Goal: Information Seeking & Learning: Find specific fact

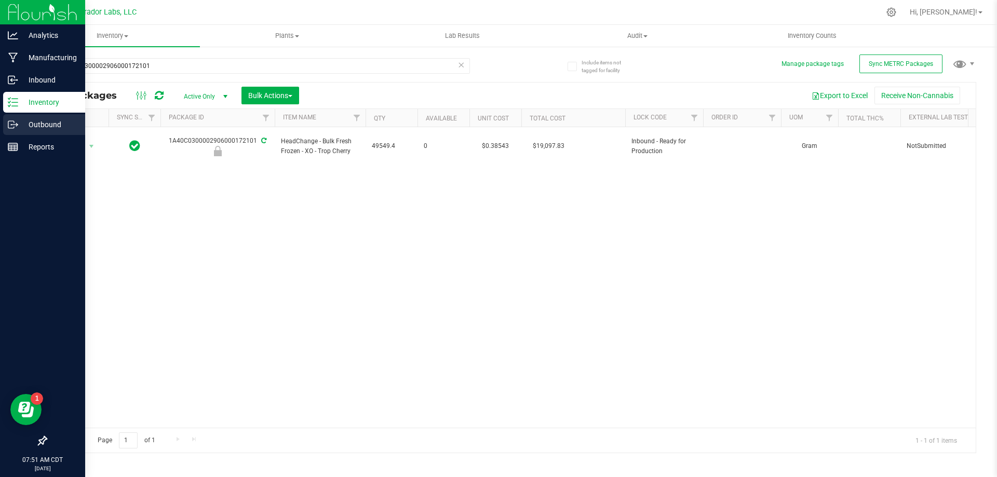
click at [20, 124] on p "Outbound" at bounding box center [49, 124] width 62 height 12
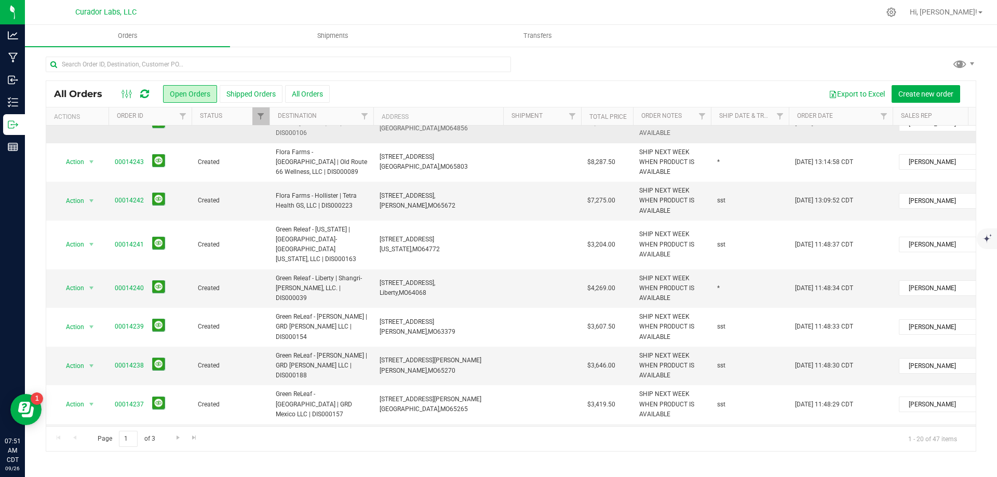
scroll to position [462, 0]
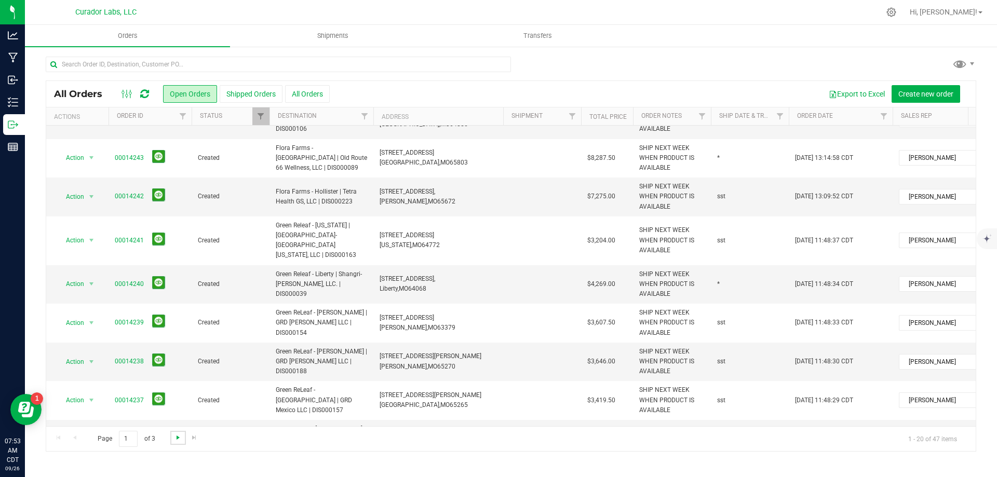
click at [177, 435] on span "Go to the next page" at bounding box center [178, 438] width 8 height 8
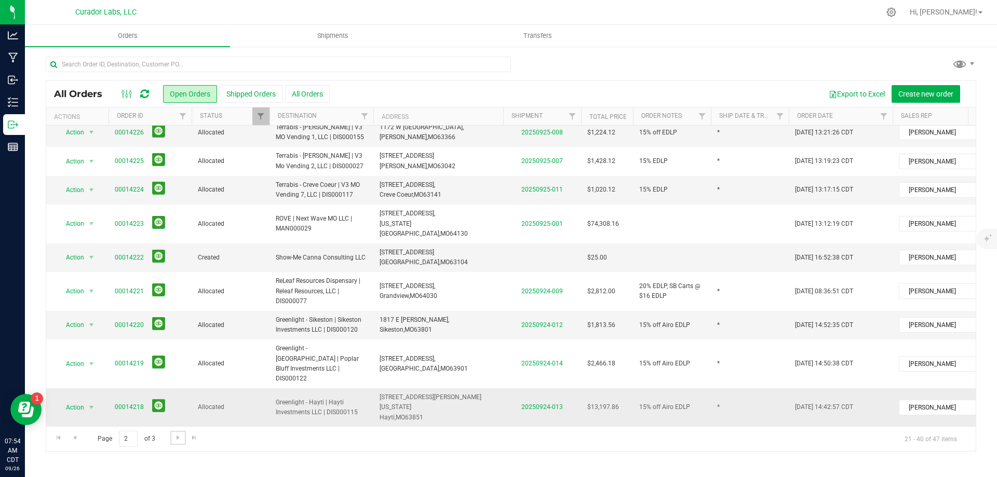
scroll to position [342, 0]
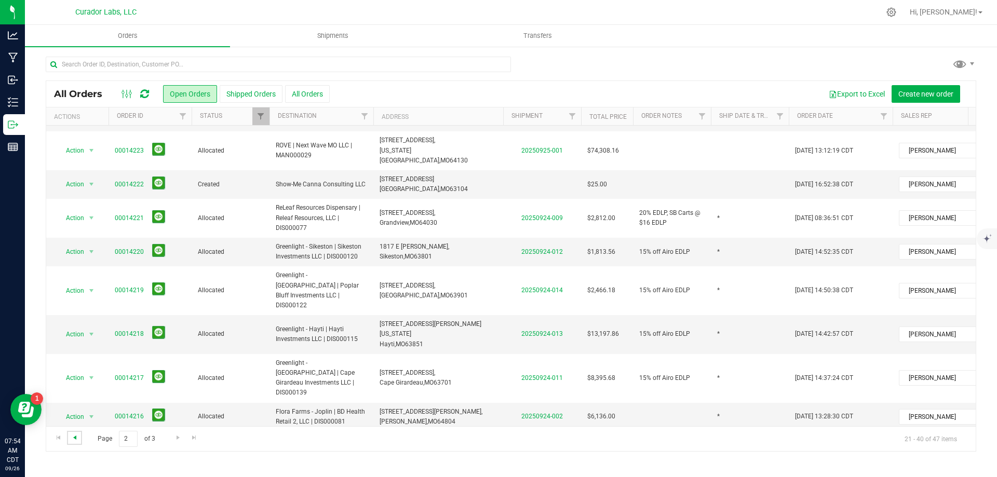
click at [76, 438] on span "Go to the previous page" at bounding box center [75, 438] width 8 height 8
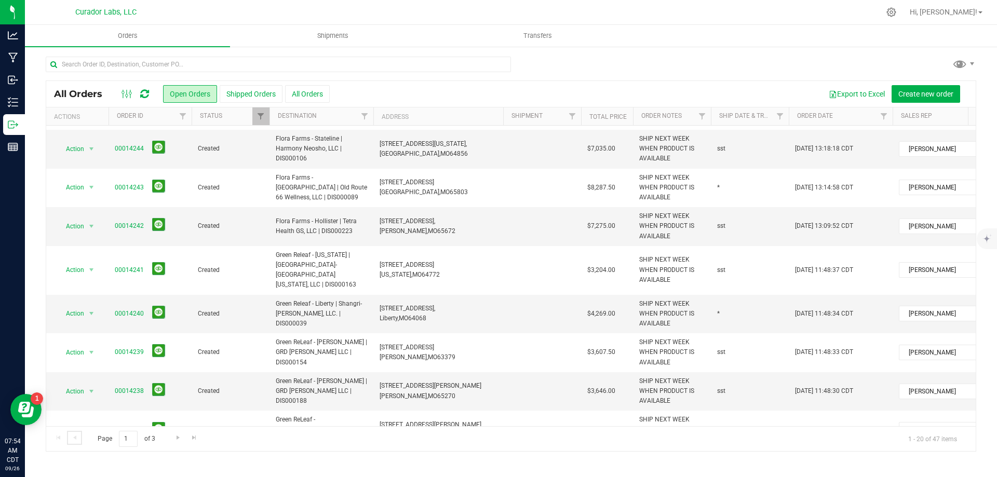
scroll to position [462, 0]
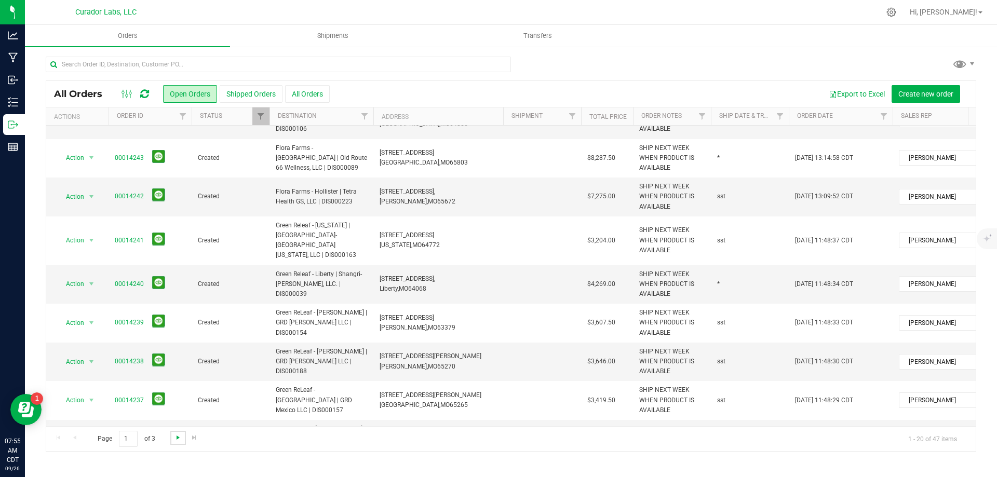
click at [177, 438] on span "Go to the next page" at bounding box center [178, 438] width 8 height 8
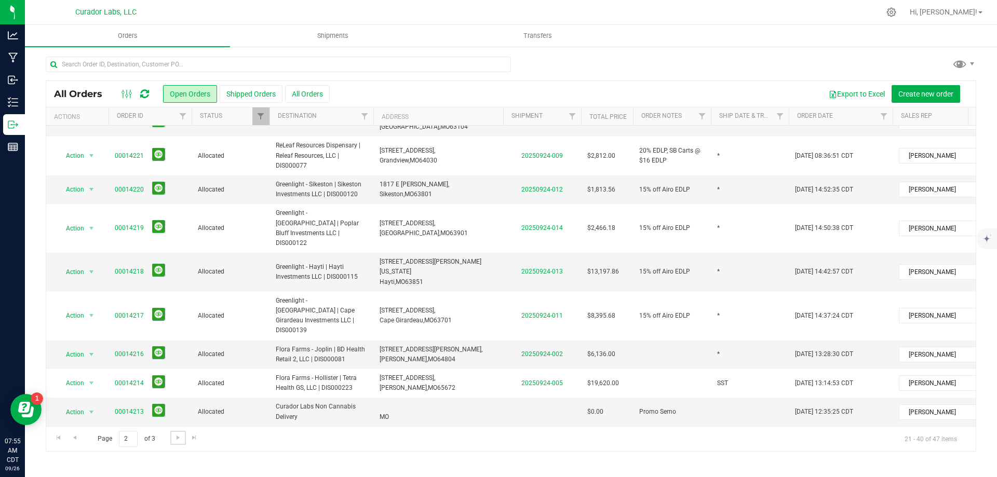
scroll to position [0, 0]
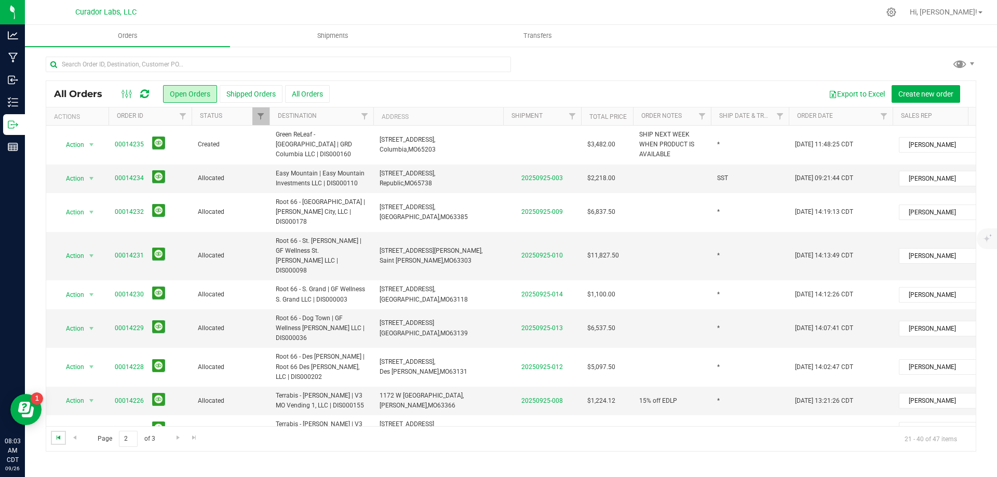
click at [57, 437] on span "Go to the first page" at bounding box center [59, 438] width 8 height 8
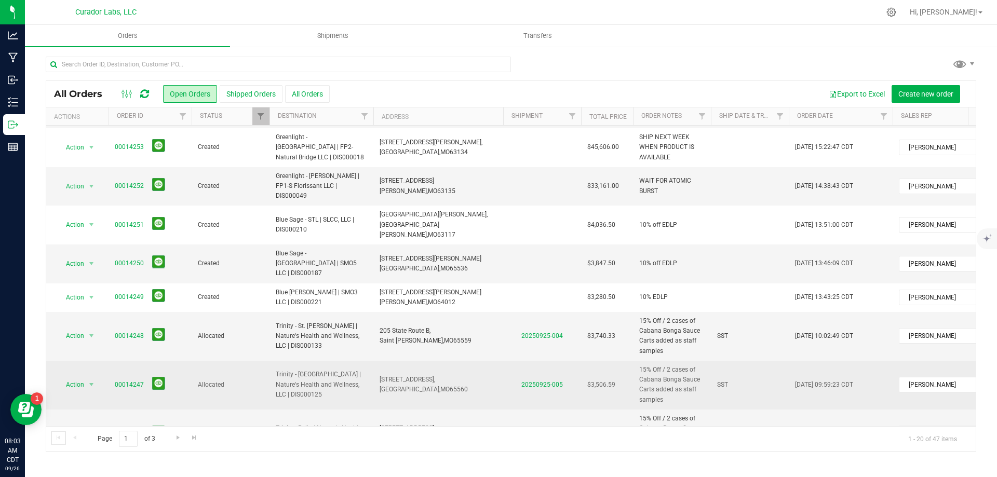
scroll to position [52, 0]
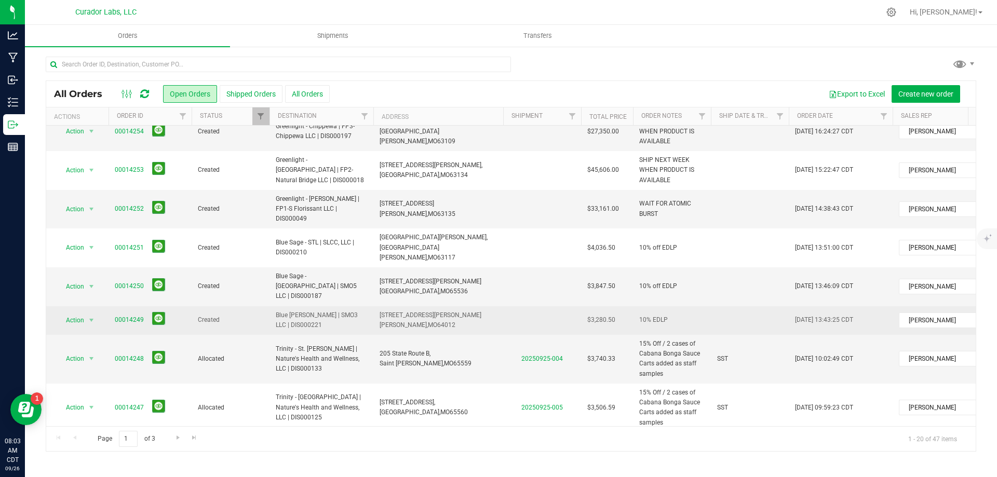
drag, startPoint x: 111, startPoint y: 289, endPoint x: 603, endPoint y: 288, distance: 491.9
click at [619, 306] on tr "Action Action Cancel order Change facility Clone order Edit order Mark as fully…" at bounding box center [560, 320] width 1028 height 29
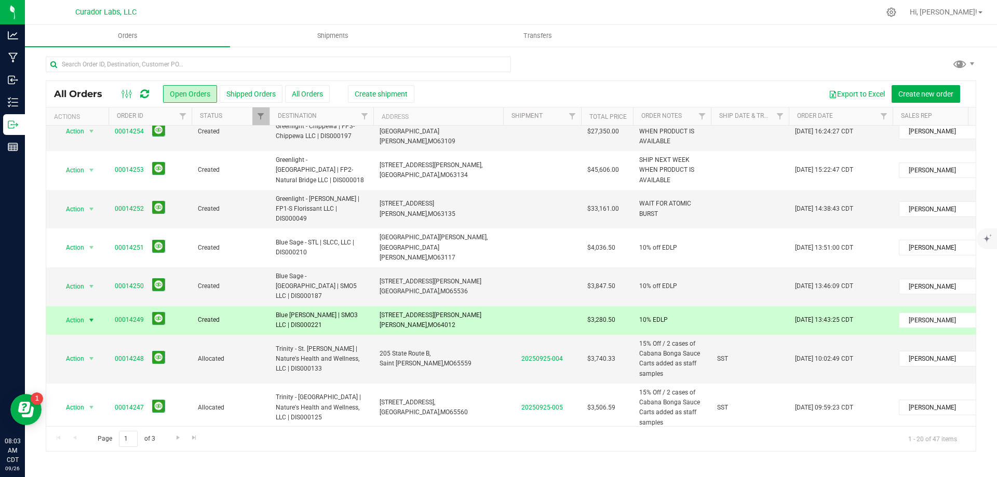
copy tr "00014249 Created Blue [PERSON_NAME] | SMO3 LLC | DIS000221 [STREET_ADDRESS] $3,…"
drag, startPoint x: 112, startPoint y: 261, endPoint x: 636, endPoint y: 265, distance: 524.1
click at [636, 268] on tr "Action Action Cancel order Change facility Clone order Edit order Mark as fully…" at bounding box center [560, 287] width 1028 height 39
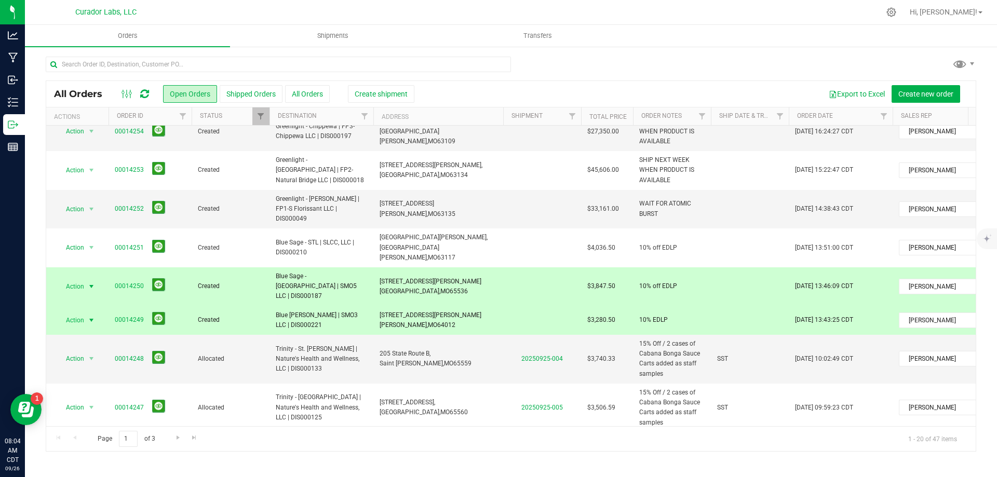
copy tr "00014250 Created Blue Sage - [GEOGRAPHIC_DATA] | SMO5 LLC | DIS000187 [STREET_A…"
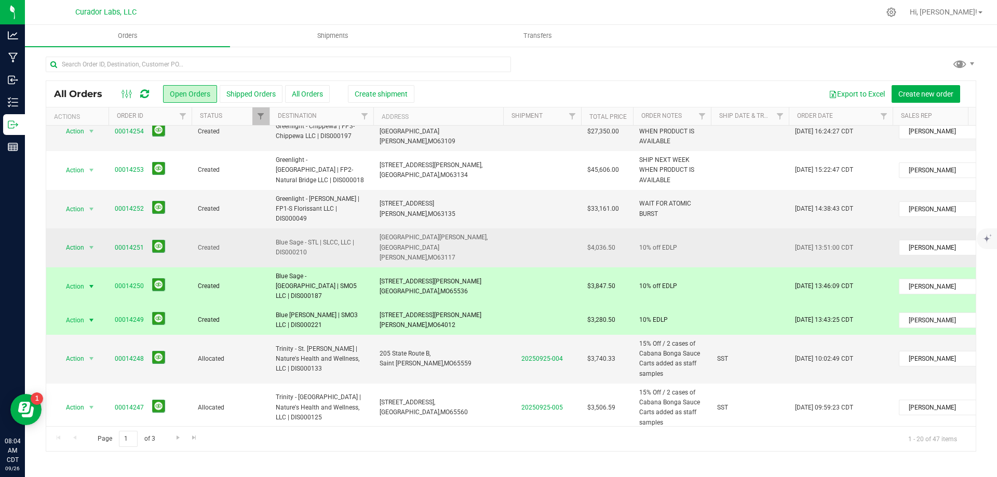
drag, startPoint x: 112, startPoint y: 232, endPoint x: 619, endPoint y: 236, distance: 506.4
click at [619, 236] on tr "Action Action Cancel order Change facility Clone order Edit order Mark as fully…" at bounding box center [560, 248] width 1028 height 39
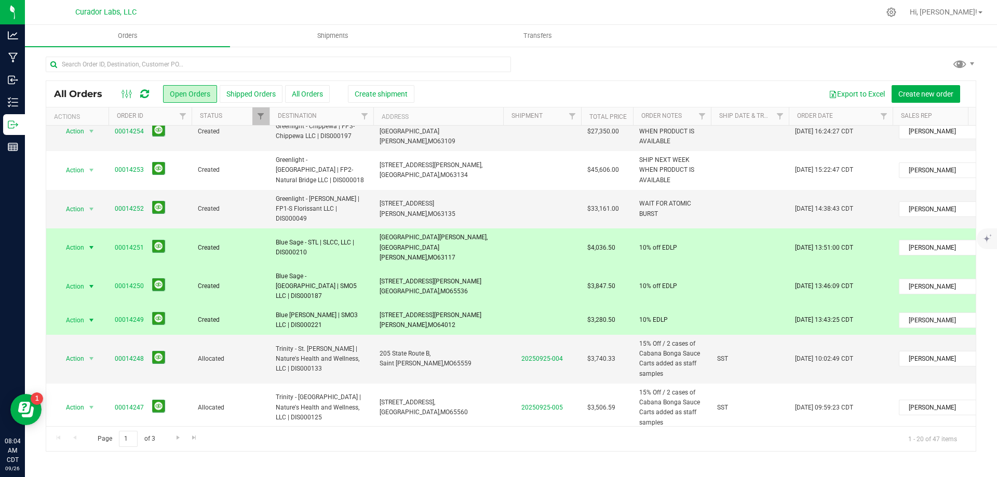
copy tr "00014251 Created Blue Sage - STL | SLCC, LLC | DIS000210 [STREET_ADDRESS][PERSO…"
drag, startPoint x: 113, startPoint y: 202, endPoint x: 628, endPoint y: 208, distance: 515.3
click at [628, 208] on tr "Action Action Cancel order Change facility Clone order Edit order Mark as fully…" at bounding box center [560, 209] width 1028 height 39
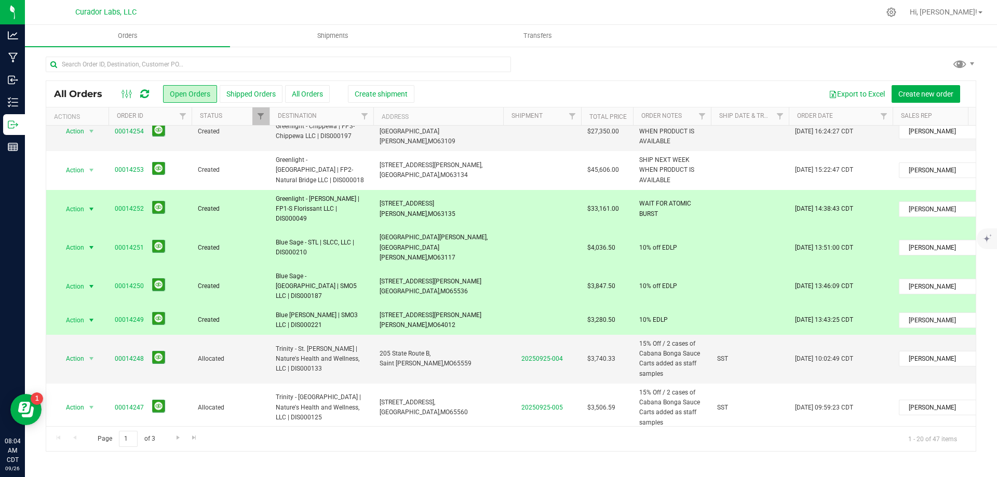
copy tr "00014252 Created Greenlight - [PERSON_NAME] | FP1-S Florissant LLC | DIS000049 …"
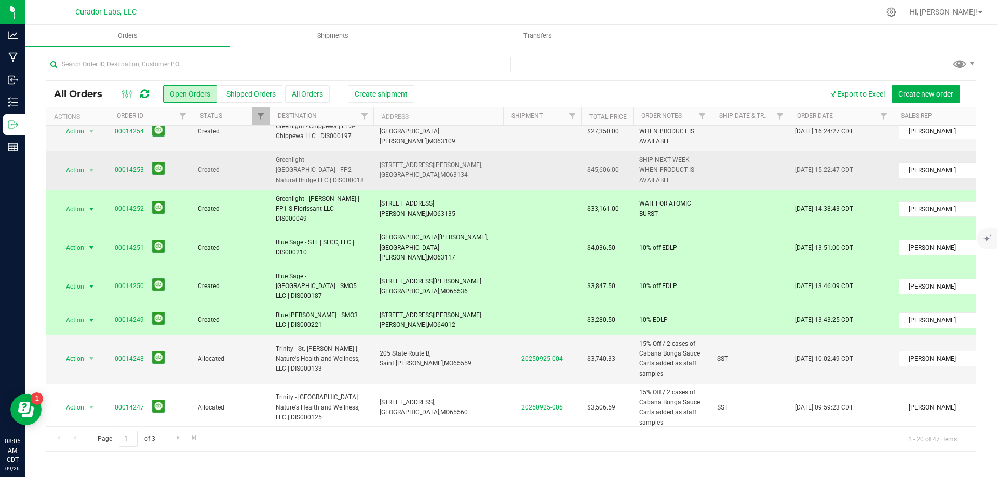
drag, startPoint x: 112, startPoint y: 166, endPoint x: 623, endPoint y: 170, distance: 510.6
click at [623, 170] on tr "Action Action Cancel order Change facility Clone order Edit order Mark as fully…" at bounding box center [560, 170] width 1028 height 39
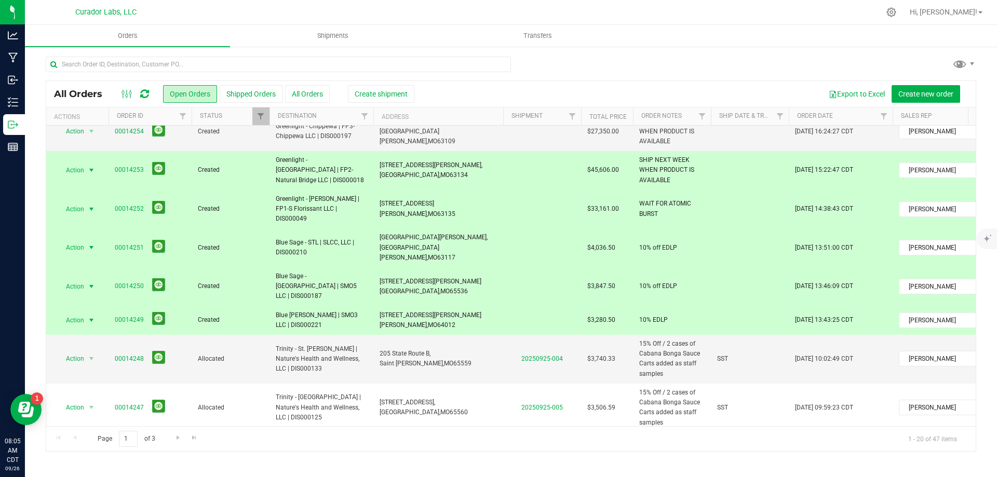
copy tr "00014253 Created Greenlight - Berkeley | FP2-Natural Bridge LLC | DIS000018 [ST…"
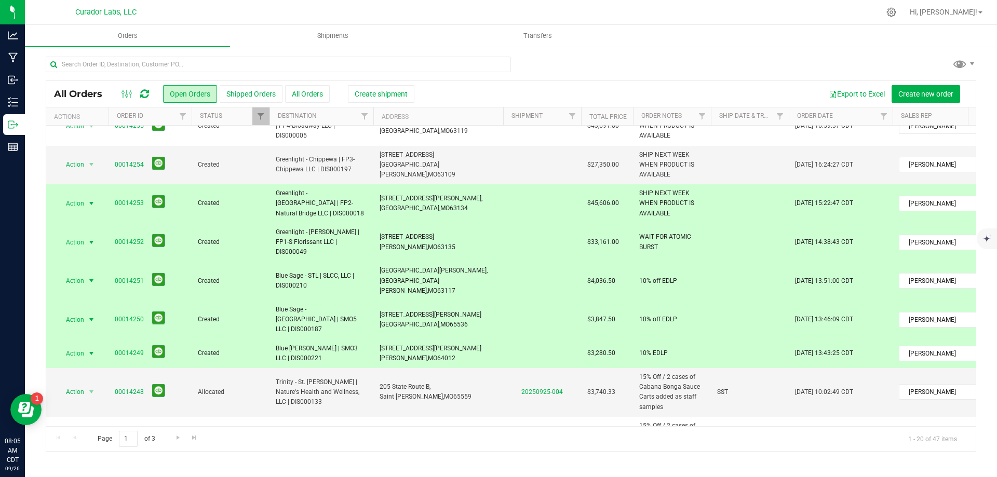
scroll to position [0, 0]
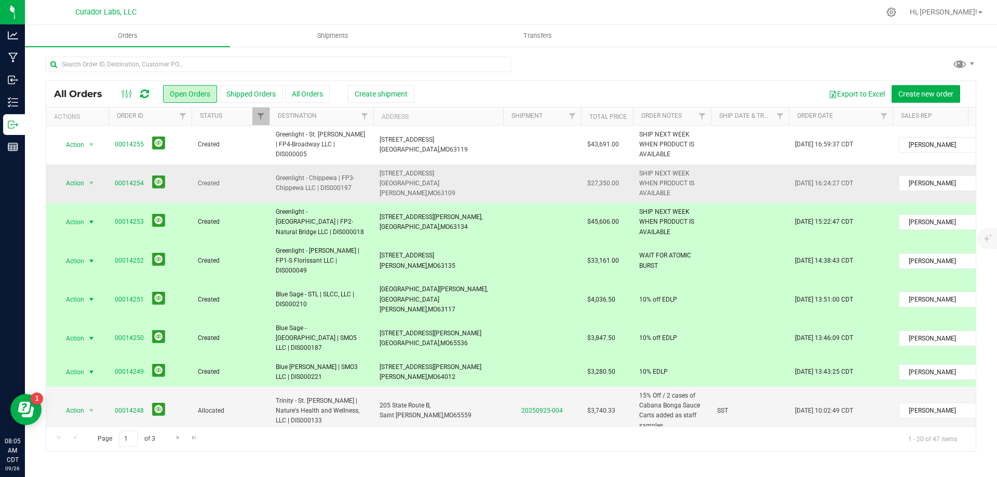
drag, startPoint x: 111, startPoint y: 184, endPoint x: 627, endPoint y: 183, distance: 516.3
click at [627, 183] on tr "Action Action Cancel order Change facility Clone order Edit order Mark as fully…" at bounding box center [560, 184] width 1028 height 39
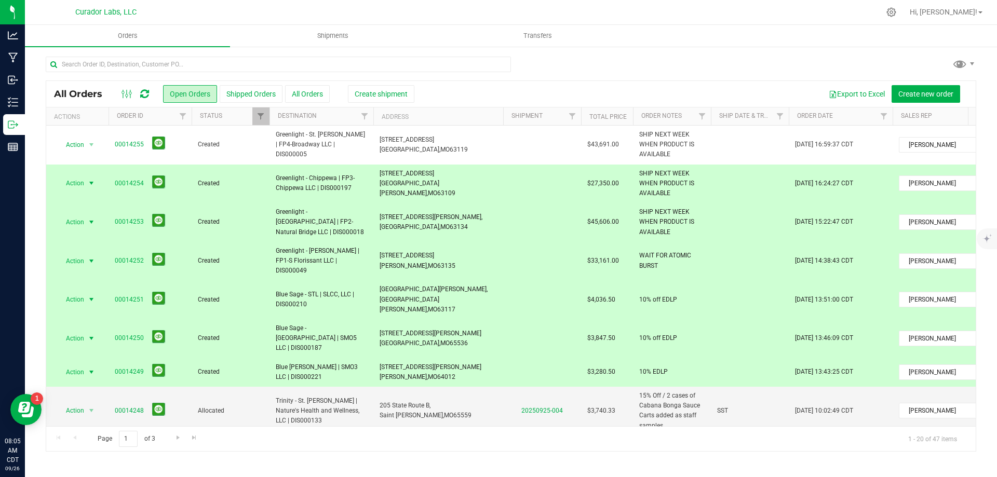
copy tr "00014254 Created Greenlight - Chippewa | FP3-Chippewa LLC | DIS000197 [STREET_A…"
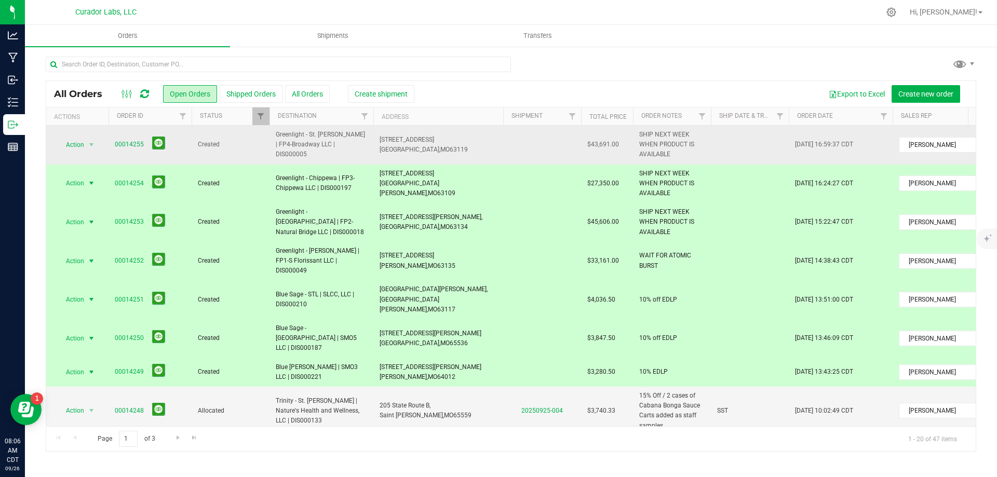
drag, startPoint x: 111, startPoint y: 143, endPoint x: 628, endPoint y: 149, distance: 517.9
click at [628, 149] on tr "Action Action Cancel order Change facility Clone order Edit order Mark as fully…" at bounding box center [560, 145] width 1028 height 39
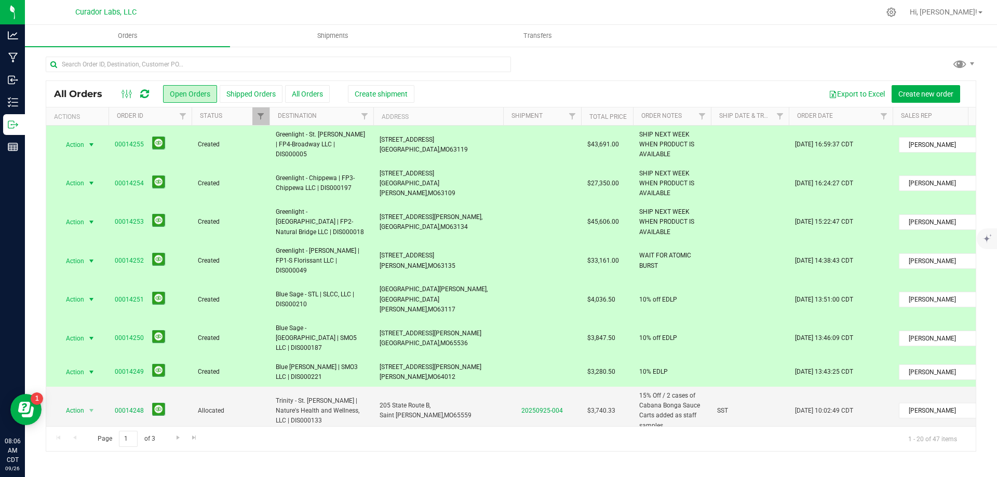
drag, startPoint x: 603, startPoint y: 140, endPoint x: 635, endPoint y: 153, distance: 34.7
click at [635, 153] on tr "Action Action Cancel order Change facility Clone order Edit order Mark as fully…" at bounding box center [560, 145] width 1028 height 39
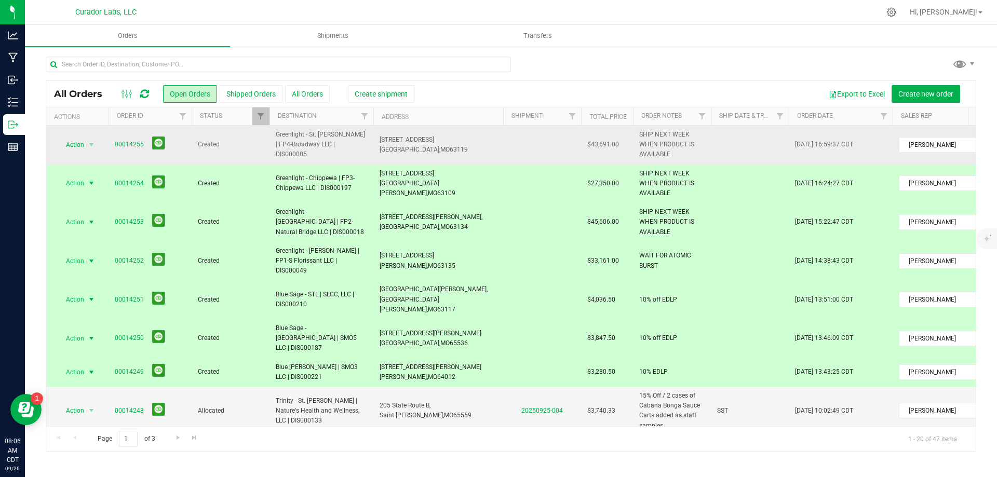
copy tr "00014255 Created Greenlight - [GEOGRAPHIC_DATA][PERSON_NAME] | FP4-Broadway LLC…"
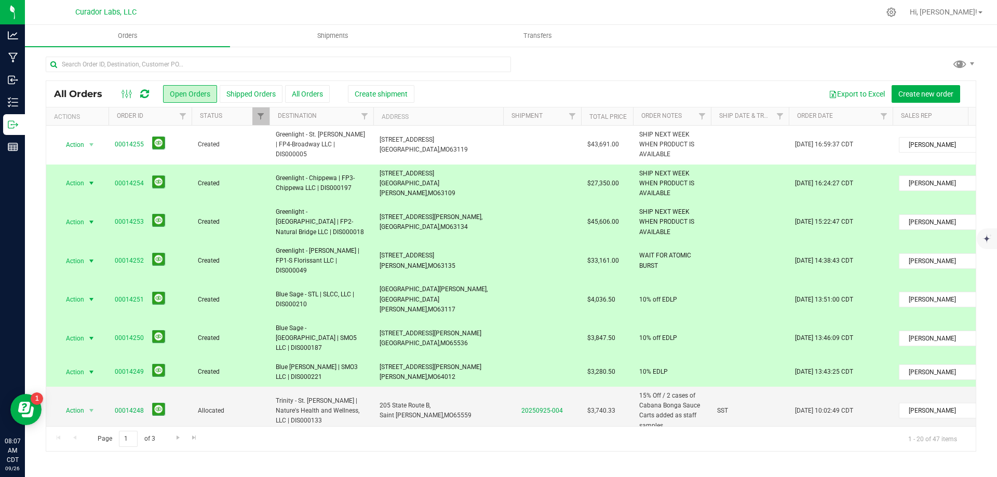
drag, startPoint x: 378, startPoint y: 333, endPoint x: 435, endPoint y: 348, distance: 59.5
click at [435, 358] on td "[STREET_ADDRESS][PERSON_NAME] [GEOGRAPHIC_DATA], [GEOGRAPHIC_DATA] 64012" at bounding box center [438, 372] width 130 height 29
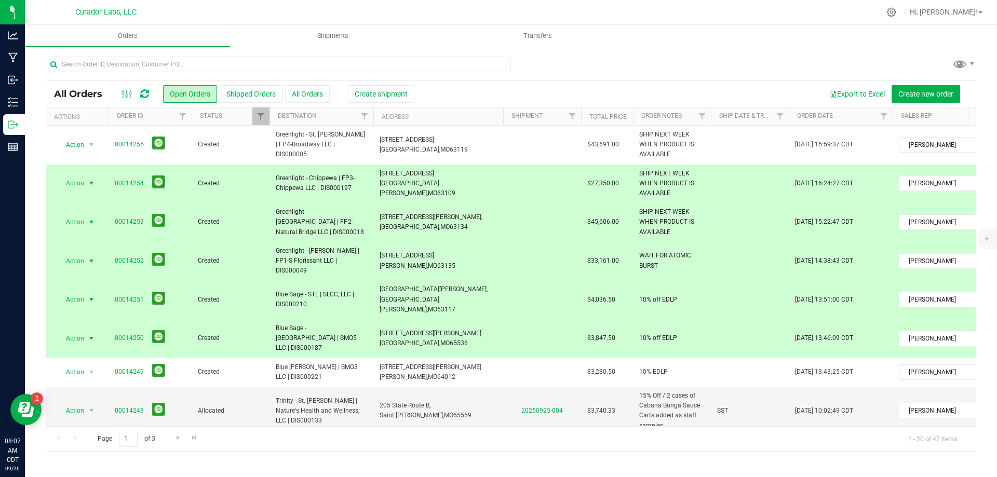
drag, startPoint x: 375, startPoint y: 308, endPoint x: 464, endPoint y: 314, distance: 90.0
click at [464, 319] on td "[STREET_ADDRESS][PERSON_NAME] [GEOGRAPHIC_DATA], [GEOGRAPHIC_DATA] 65536" at bounding box center [438, 338] width 130 height 39
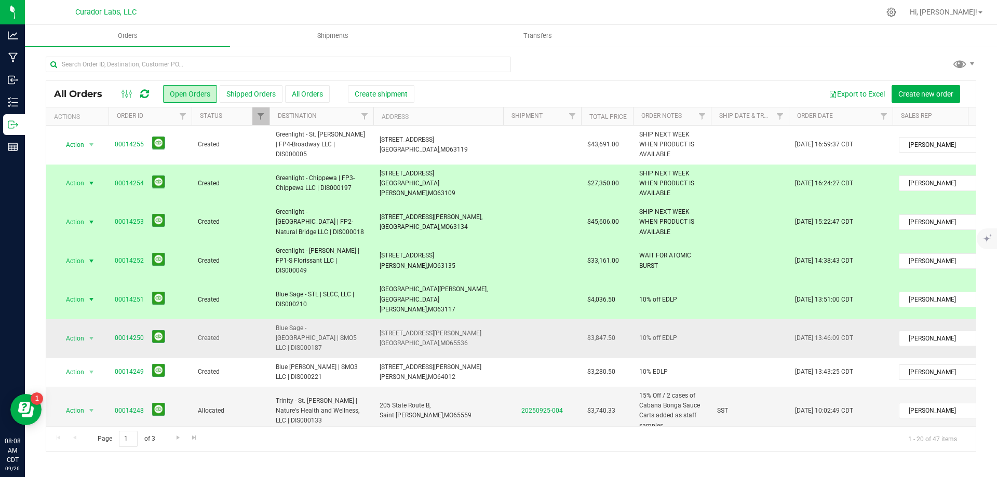
click at [724, 319] on td at bounding box center [750, 338] width 78 height 39
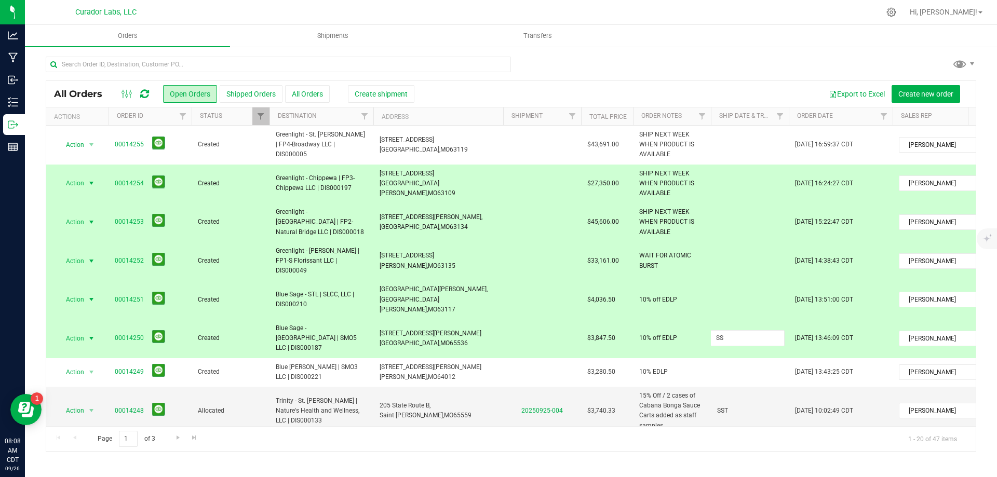
type input "SST"
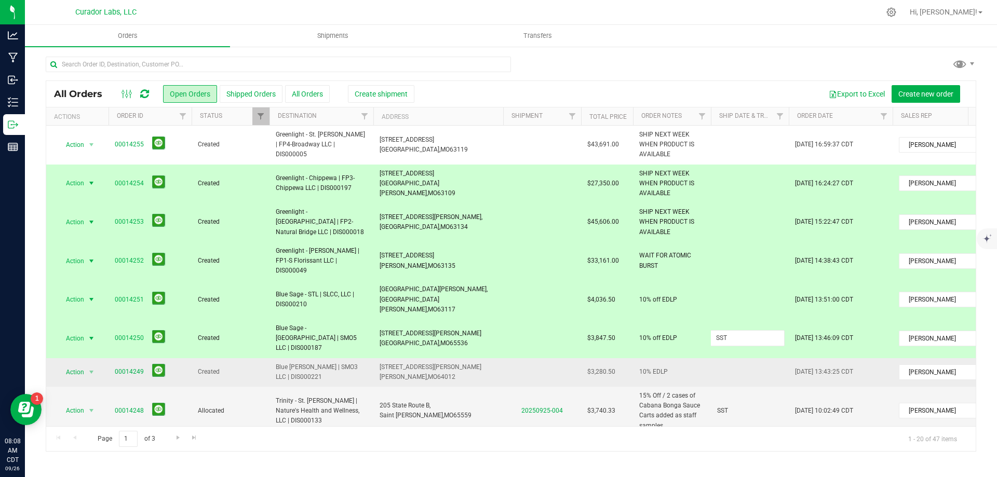
click at [714, 343] on div "All Orders Open Orders Shipped Orders All Orders Create shipment Export to Exce…" at bounding box center [511, 266] width 931 height 371
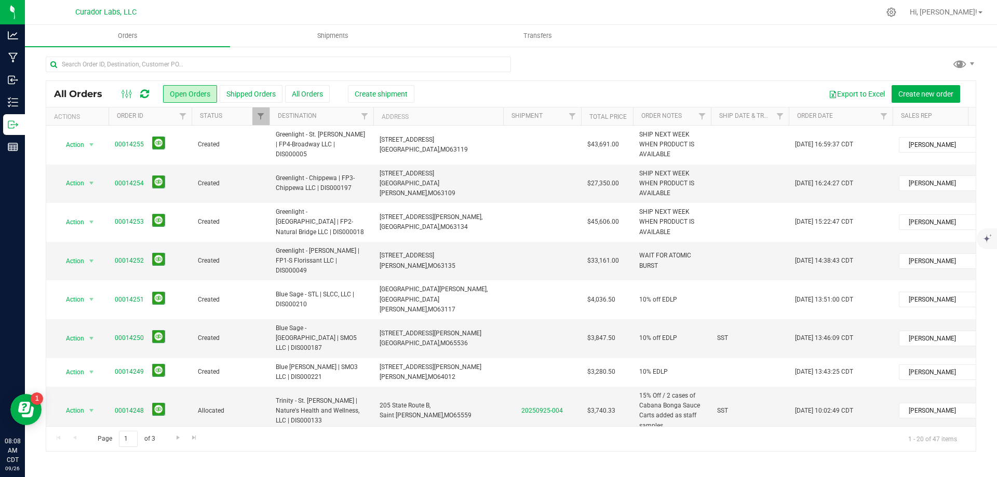
click at [724, 358] on td at bounding box center [750, 372] width 78 height 29
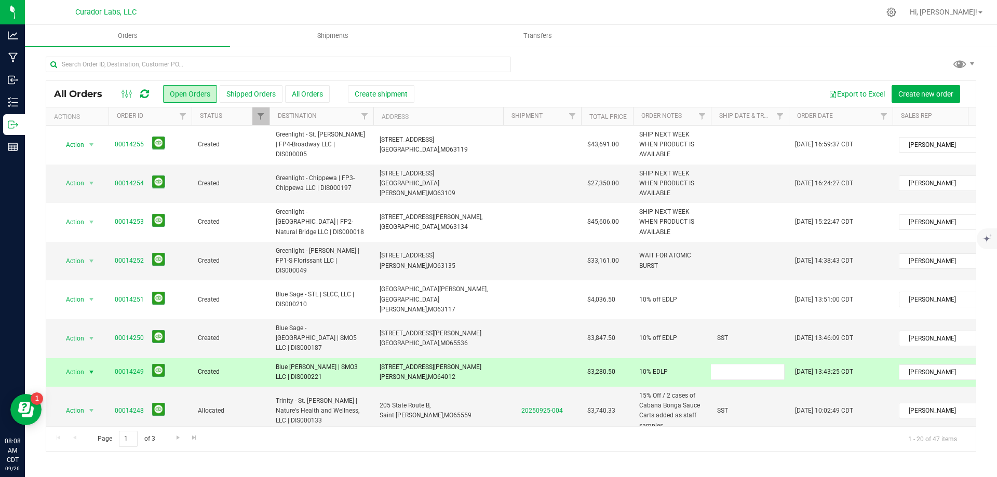
type input "*"
click at [498, 315] on div "All Orders Open Orders Shipped Orders All Orders Create shipment Export to Exce…" at bounding box center [511, 266] width 931 height 371
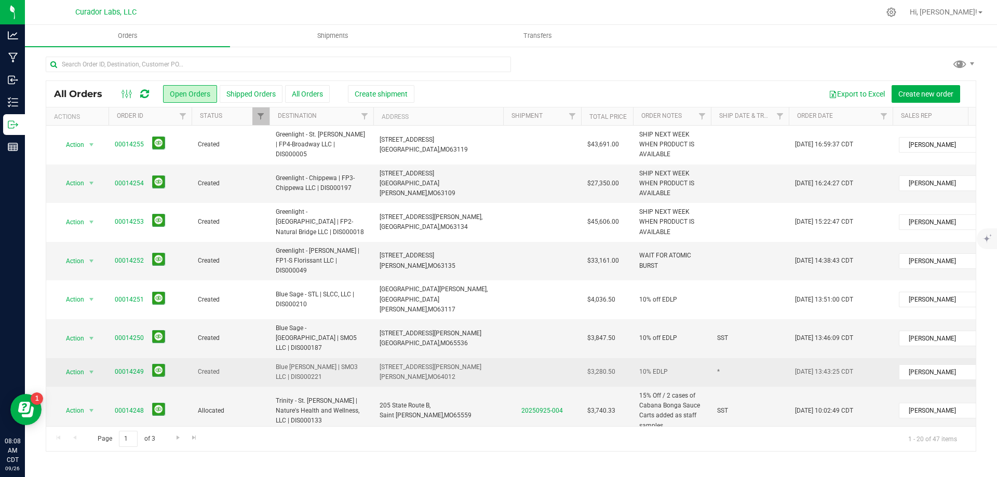
drag, startPoint x: 277, startPoint y: 335, endPoint x: 333, endPoint y: 347, distance: 58.1
click at [333, 363] on span "Blue [PERSON_NAME] | SMO3 LLC | DIS000221" at bounding box center [321, 373] width 91 height 20
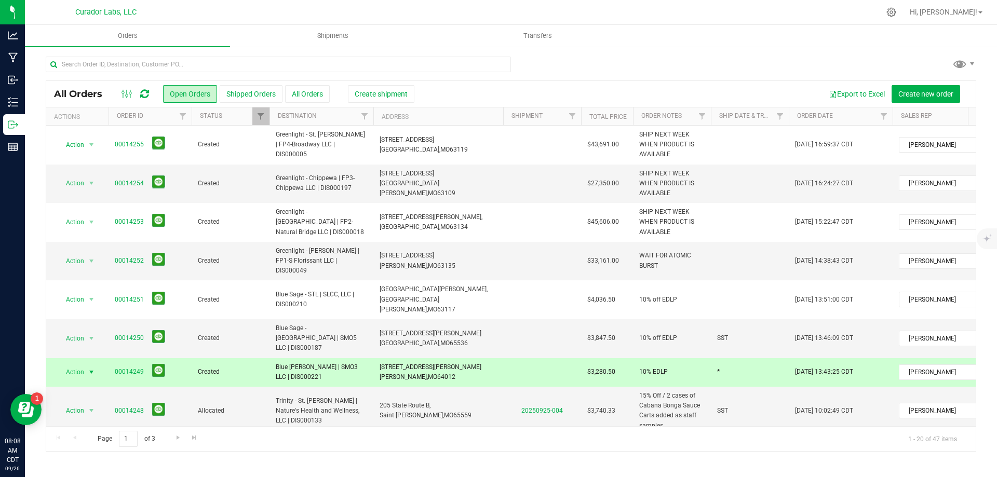
copy span "Blue [PERSON_NAME] | SMO3 LLC | DIS000221"
drag, startPoint x: 379, startPoint y: 336, endPoint x: 435, endPoint y: 345, distance: 56.9
click at [435, 358] on td "[STREET_ADDRESS][PERSON_NAME] [GEOGRAPHIC_DATA], [GEOGRAPHIC_DATA] 64012" at bounding box center [438, 372] width 130 height 29
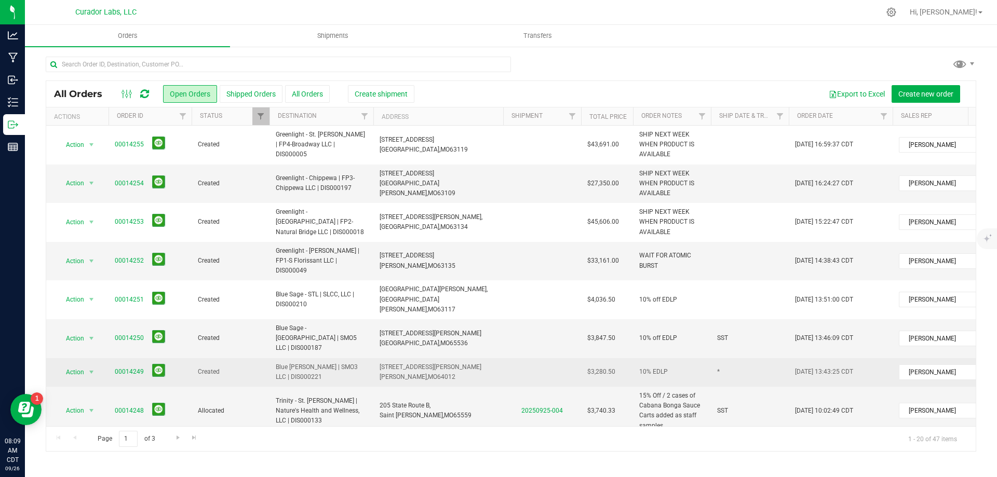
copy span "[STREET_ADDRESS][PERSON_NAME]"
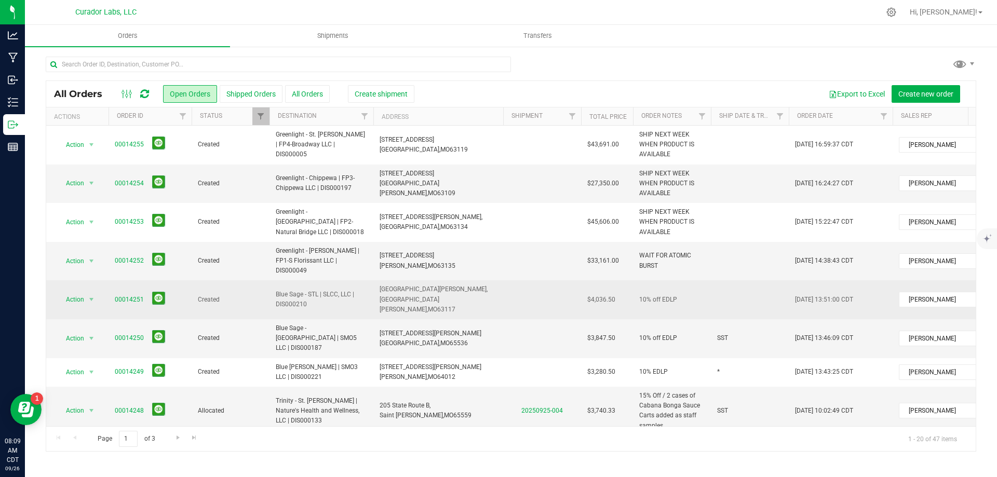
click at [724, 284] on td at bounding box center [750, 299] width 78 height 39
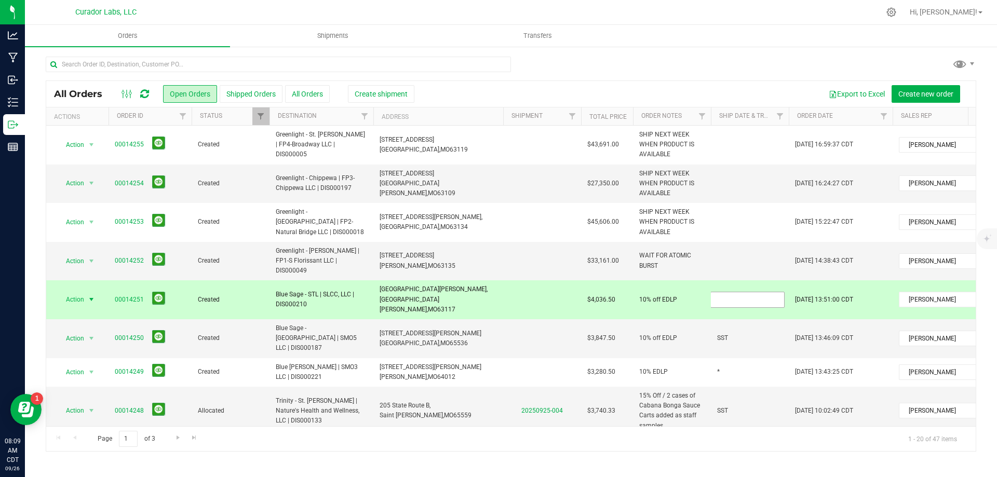
type input "*"
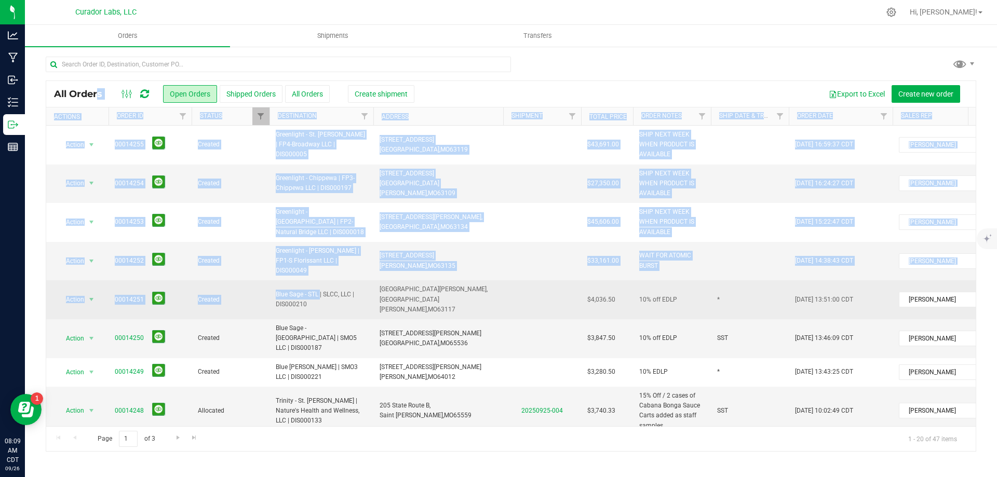
click at [266, 283] on td "Created" at bounding box center [231, 299] width 78 height 39
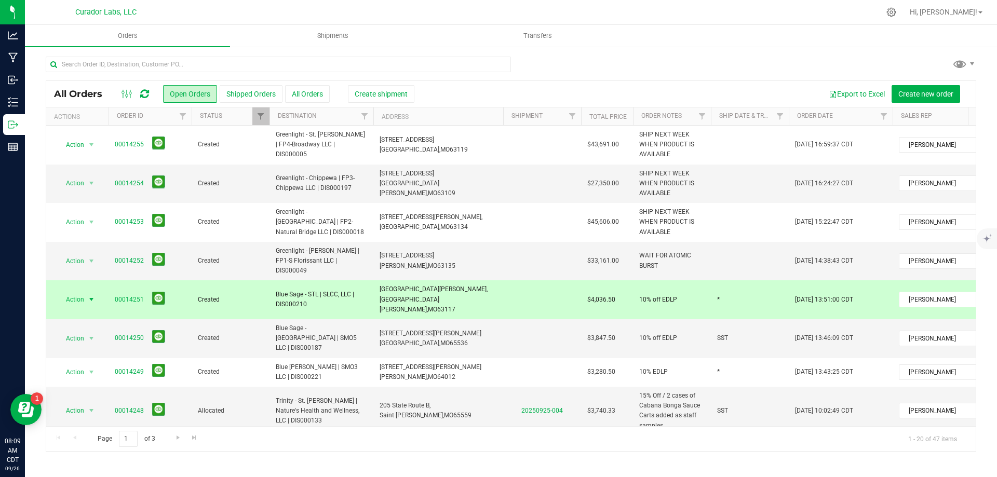
drag, startPoint x: 270, startPoint y: 278, endPoint x: 317, endPoint y: 293, distance: 50.0
click at [317, 293] on tr "Action Action Cancel order Change facility Clone order Edit order Mark as fully…" at bounding box center [560, 299] width 1028 height 39
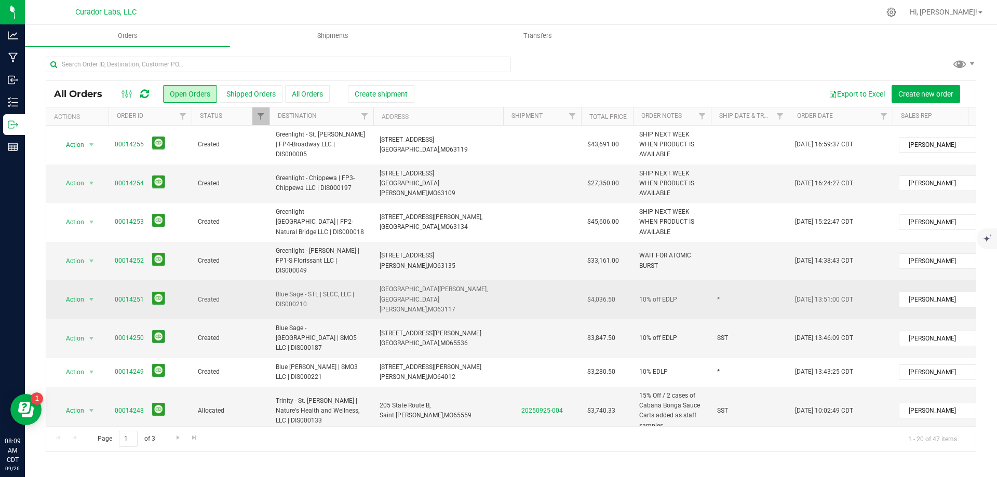
drag, startPoint x: 379, startPoint y: 280, endPoint x: 440, endPoint y: 290, distance: 61.7
click at [440, 290] on td "[GEOGRAPHIC_DATA][PERSON_NAME], [GEOGRAPHIC_DATA][PERSON_NAME], [GEOGRAPHIC_DAT…" at bounding box center [438, 299] width 130 height 39
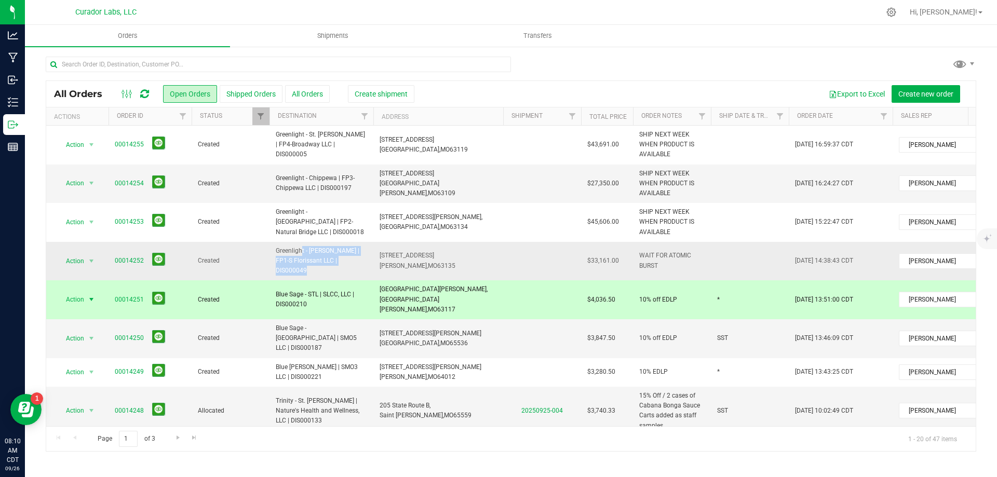
drag, startPoint x: 273, startPoint y: 247, endPoint x: 324, endPoint y: 258, distance: 52.1
click at [372, 262] on td "Greenlight - [PERSON_NAME] | FP1-S Florissant LLC | DIS000049" at bounding box center [322, 261] width 104 height 39
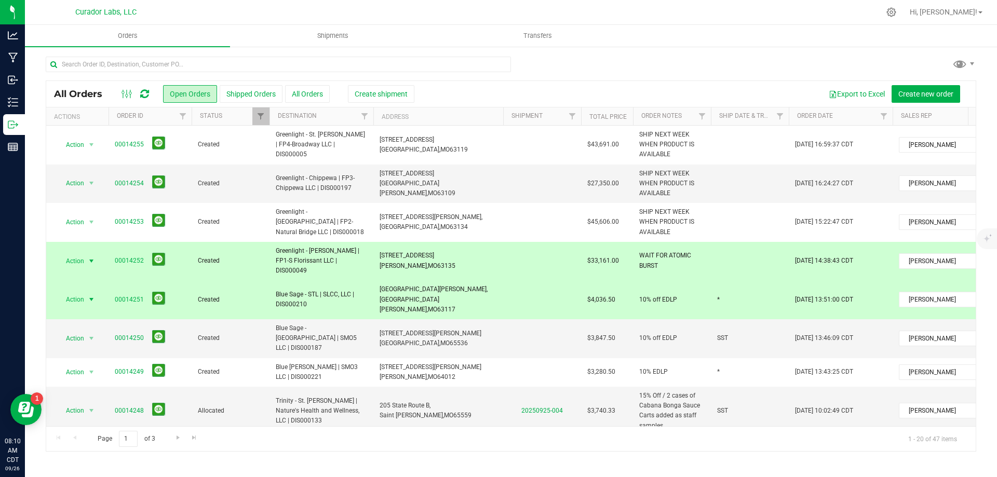
click at [718, 259] on td at bounding box center [750, 261] width 78 height 39
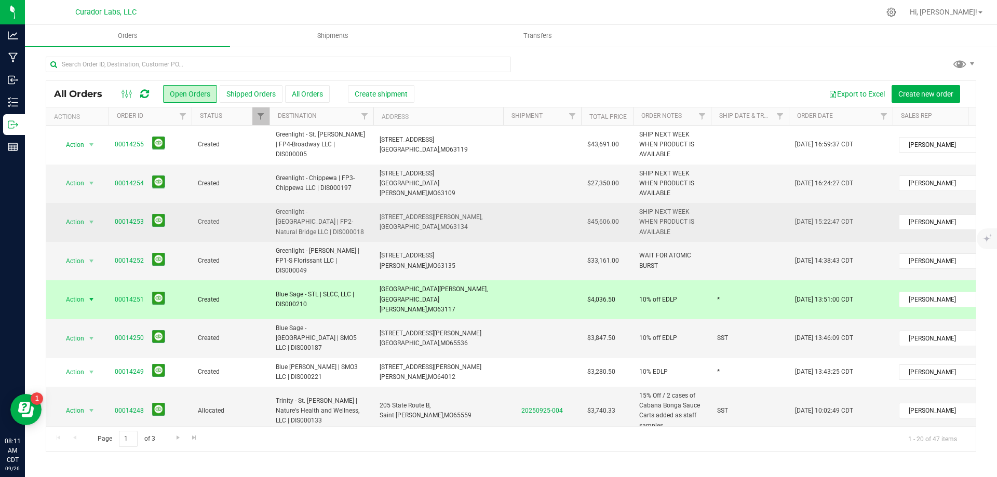
click at [494, 217] on td "[STREET_ADDRESS][PERSON_NAME], [GEOGRAPHIC_DATA], [GEOGRAPHIC_DATA] 63134" at bounding box center [438, 222] width 130 height 39
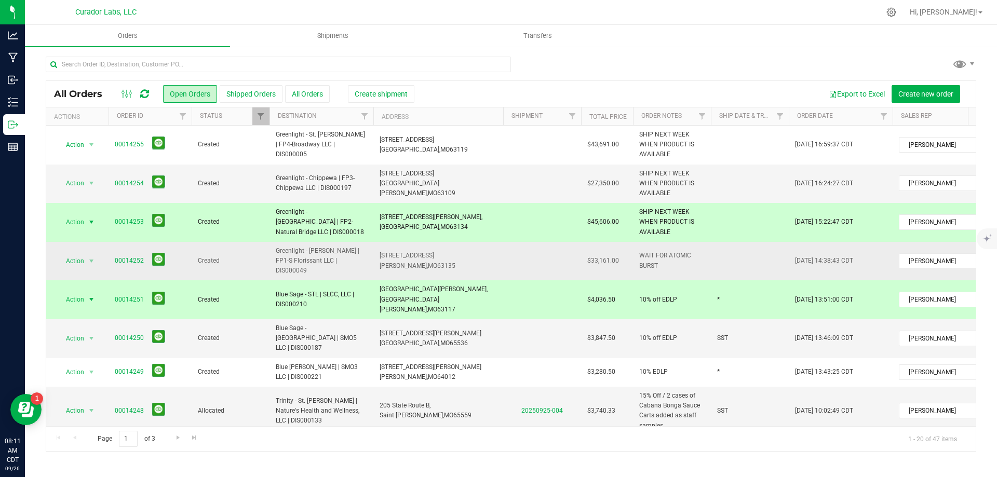
click at [720, 260] on td at bounding box center [750, 261] width 78 height 39
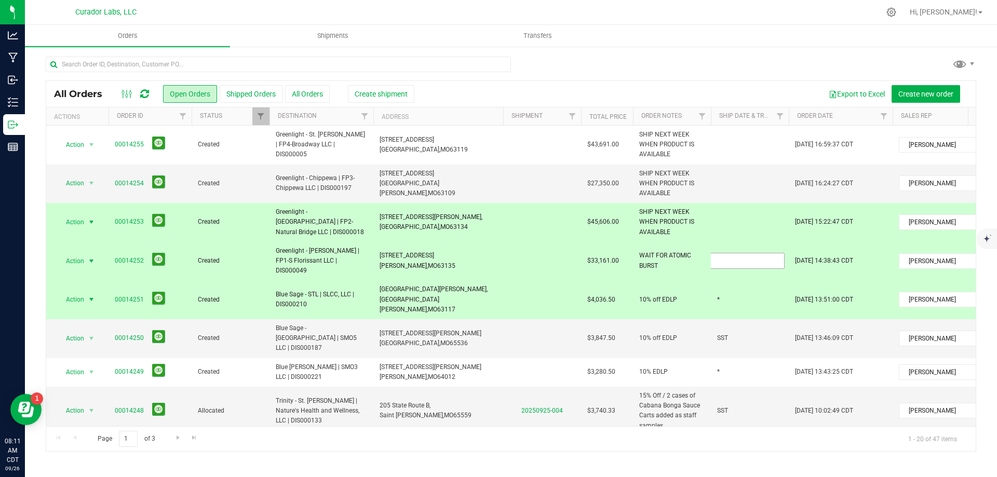
type input "*"
click at [723, 219] on div "All Orders Open Orders Shipped Orders All Orders Create shipment Export to Exce…" at bounding box center [511, 266] width 931 height 371
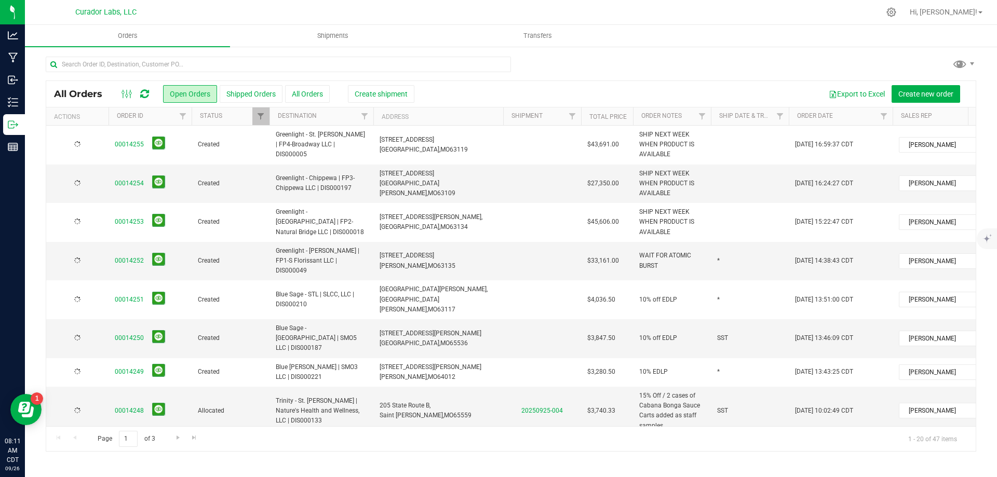
click at [723, 219] on td at bounding box center [750, 222] width 78 height 39
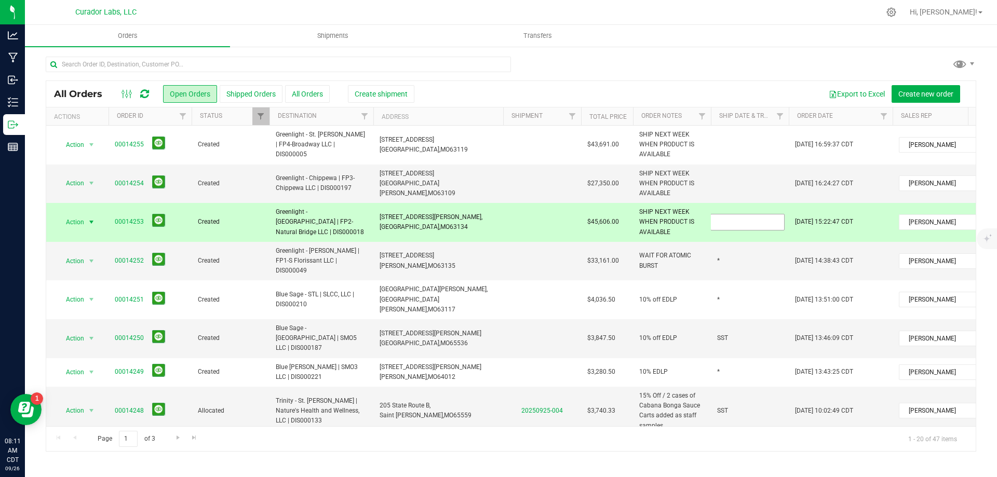
type input "*"
click at [739, 180] on div "All Orders Open Orders Shipped Orders All Orders Create shipment Export to Exce…" at bounding box center [511, 266] width 931 height 371
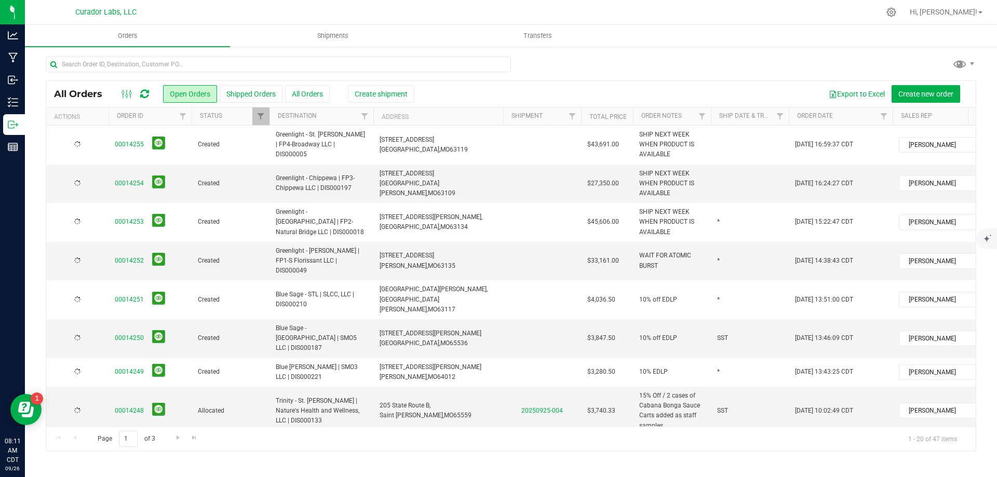
click at [739, 180] on td at bounding box center [750, 184] width 78 height 39
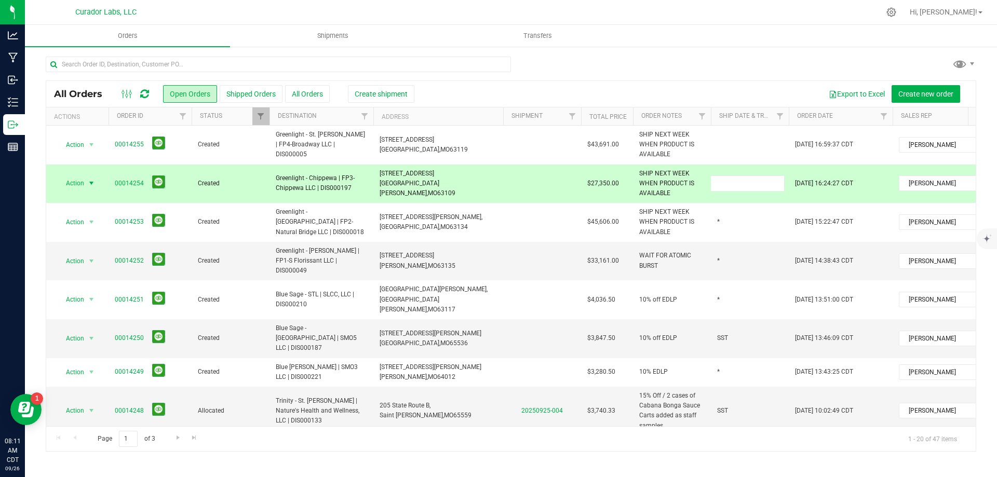
type input "*"
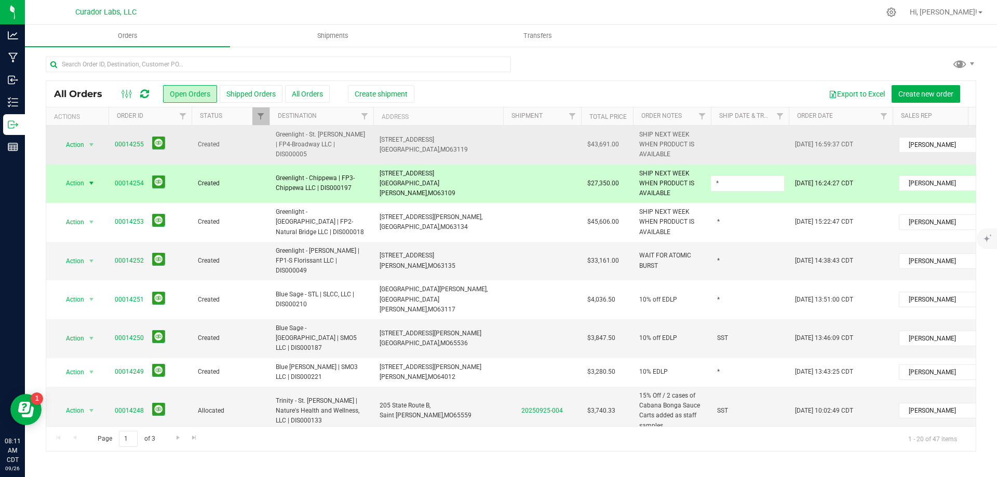
click at [730, 144] on div "All Orders Open Orders Shipped Orders All Orders Create shipment Export to Exce…" at bounding box center [511, 266] width 931 height 371
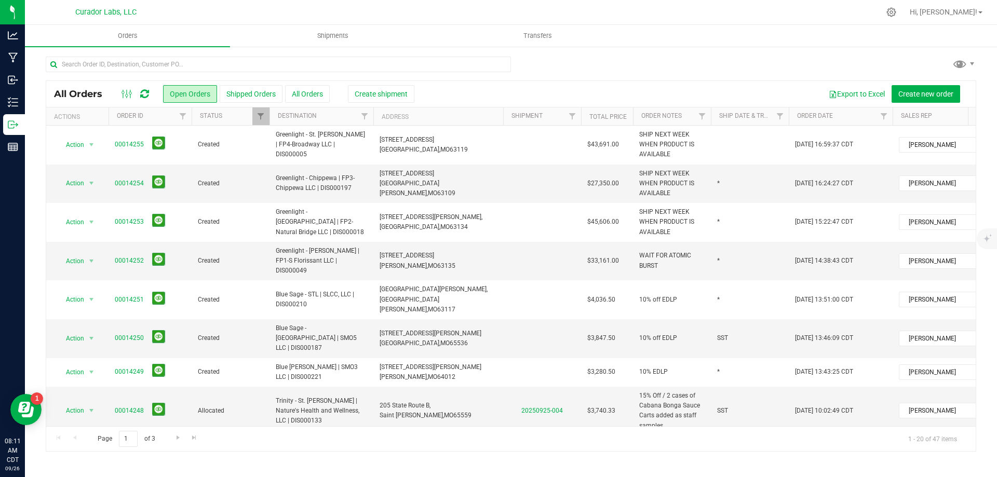
click at [730, 144] on td at bounding box center [750, 145] width 78 height 39
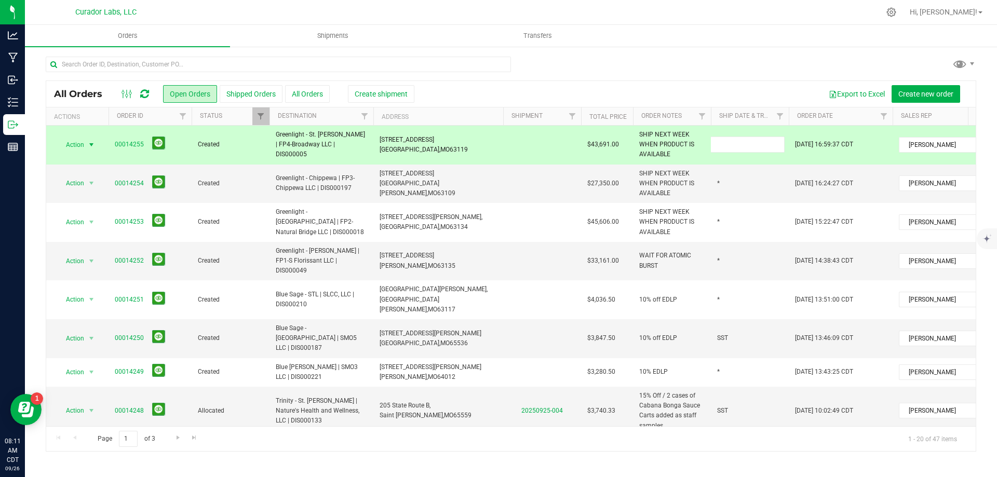
type input "*"
click at [751, 246] on div "All Orders Open Orders Shipped Orders All Orders Create shipment Export to Exce…" at bounding box center [511, 266] width 931 height 371
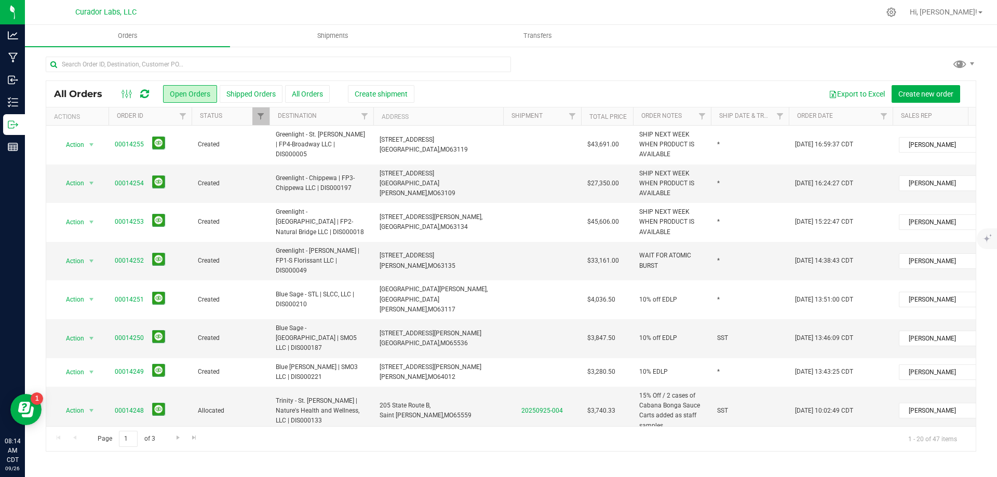
click at [145, 92] on icon at bounding box center [144, 94] width 9 height 10
